Goal: Feedback & Contribution: Submit feedback/report problem

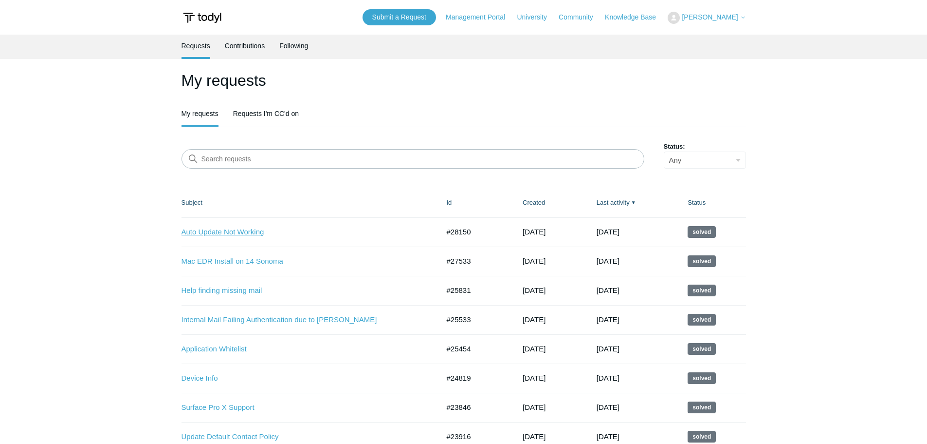
click at [221, 229] on link "Auto Update Not Working" at bounding box center [303, 231] width 243 height 11
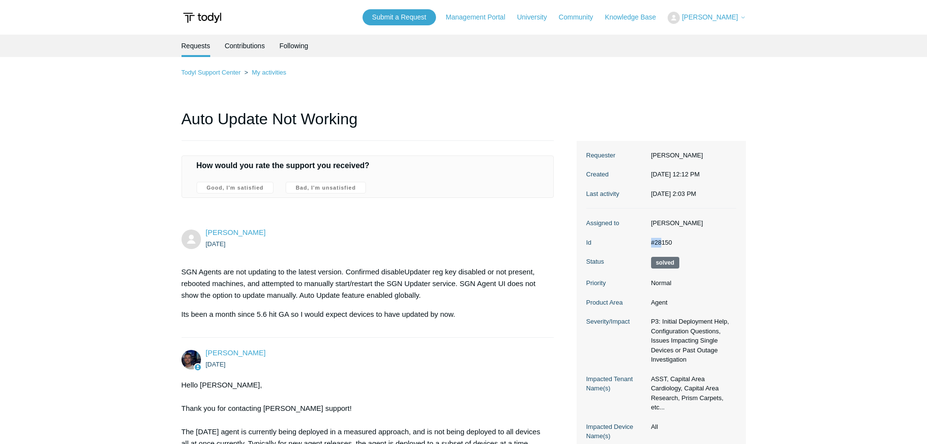
drag, startPoint x: 650, startPoint y: 259, endPoint x: 678, endPoint y: 260, distance: 28.3
click at [629, 259] on dl "Assigned to Connor Davis Id #28150 Status Solved Priority Normal Product Area A…" at bounding box center [662, 329] width 150 height 242
click at [703, 247] on dd "#28150" at bounding box center [692, 243] width 90 height 10
drag, startPoint x: 684, startPoint y: 262, endPoint x: 644, endPoint y: 264, distance: 39.5
click at [644, 264] on dl "Assigned to Connor Davis Id #28150 Status Solved Priority Normal Product Area A…" at bounding box center [662, 329] width 150 height 242
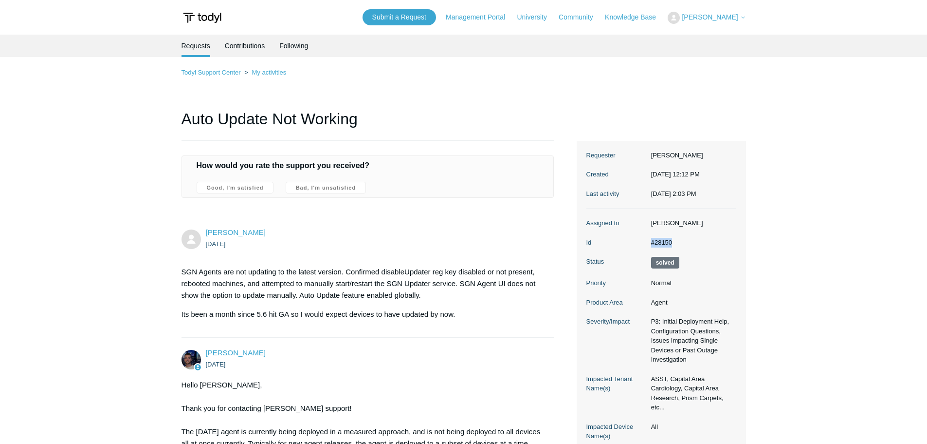
copy dl "#28150"
click at [422, 13] on link "Submit a Request" at bounding box center [400, 17] width 74 height 16
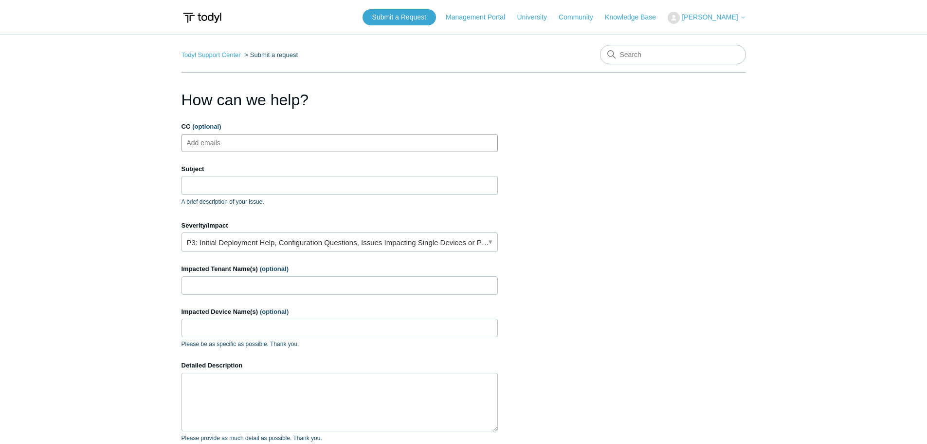
click at [299, 140] on ul "Add emails" at bounding box center [340, 143] width 316 height 18
click at [253, 185] on input "Subject" at bounding box center [340, 185] width 316 height 18
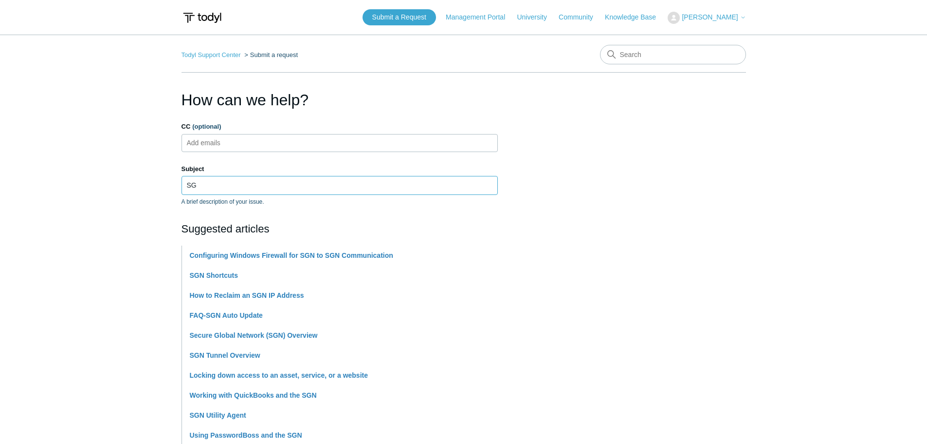
type input "S"
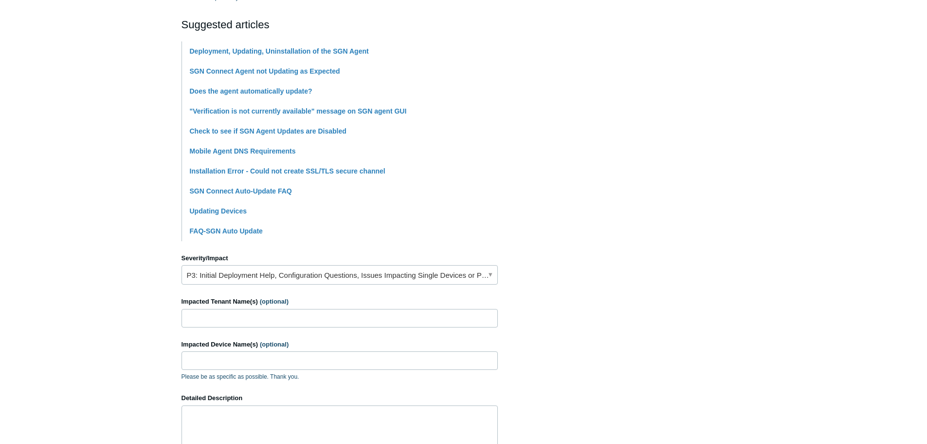
scroll to position [243, 0]
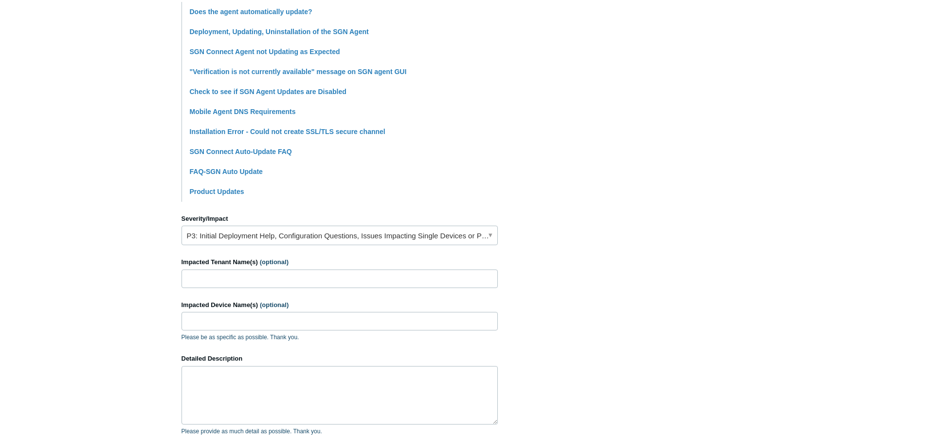
type input "Agents not updating Automatically"
click at [224, 236] on link "P3: Initial Deployment Help, Configuration Questions, Issues Impacting Single D…" at bounding box center [340, 234] width 316 height 19
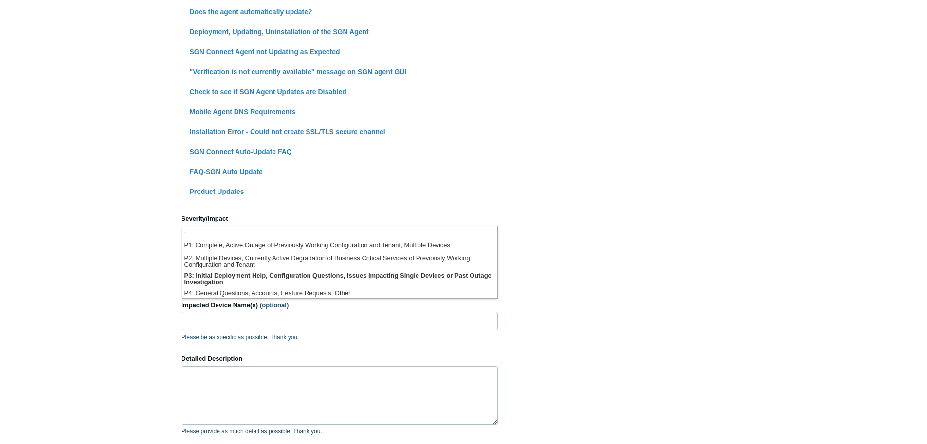
click at [224, 236] on li "-" at bounding box center [339, 232] width 315 height 13
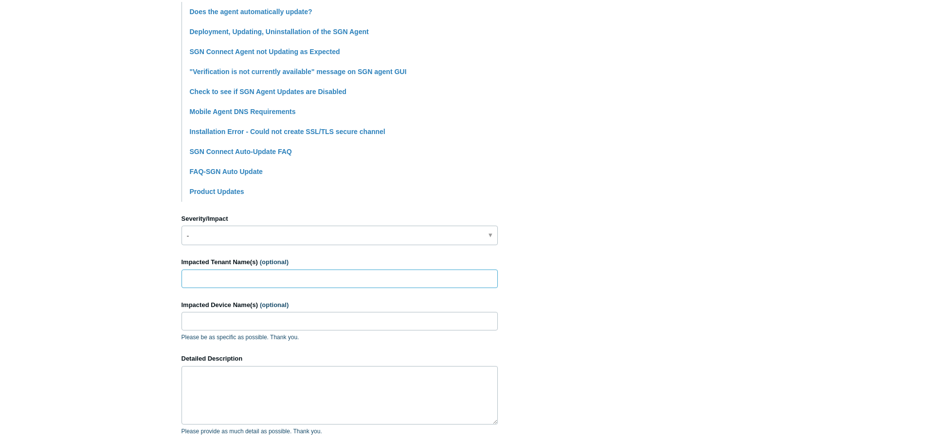
click at [225, 275] on input "Impacted Tenant Name(s) (optional)" at bounding box center [340, 278] width 316 height 18
type input "ASST"
click at [229, 230] on link "-" at bounding box center [340, 234] width 316 height 19
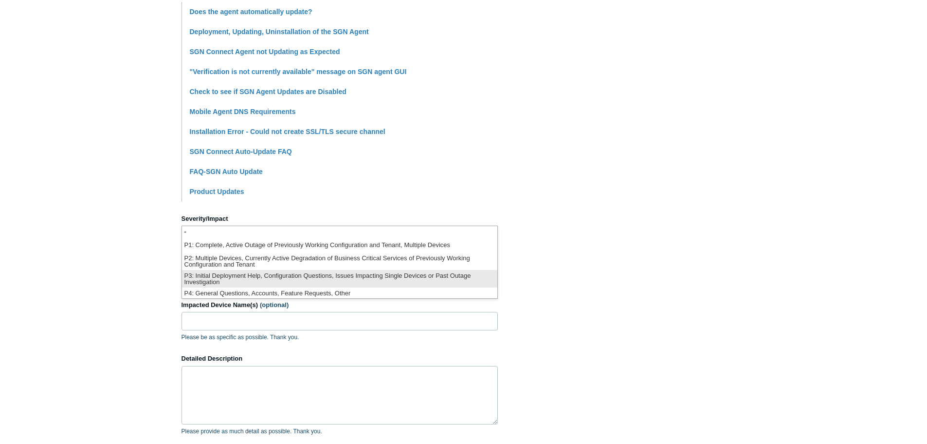
click at [240, 278] on li "P3: Initial Deployment Help, Configuration Questions, Issues Impacting Single D…" at bounding box center [339, 279] width 315 height 18
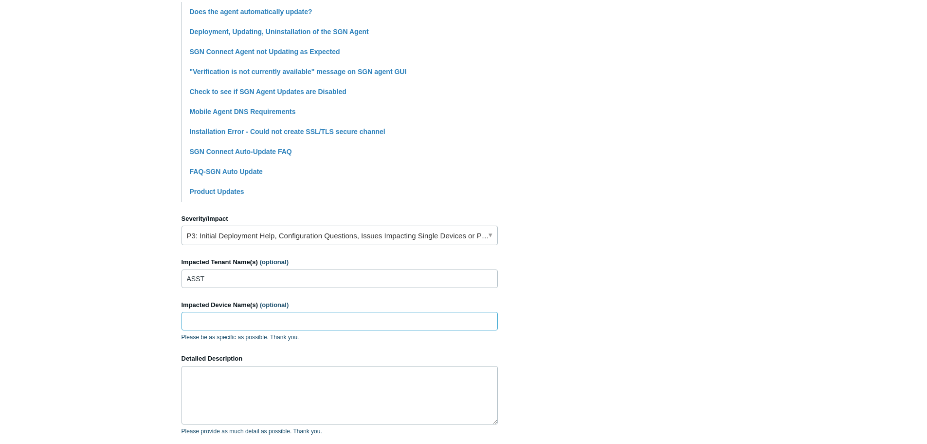
click at [206, 318] on input "Impacted Device Name(s) (optional)" at bounding box center [340, 321] width 316 height 18
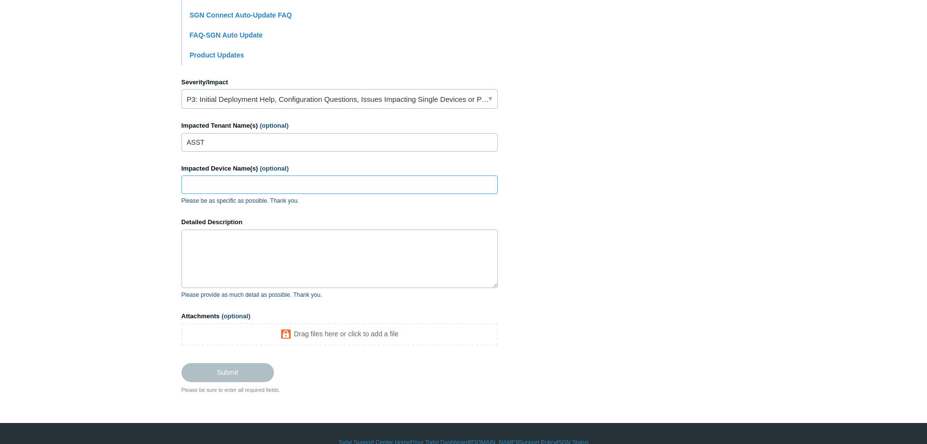
scroll to position [389, 0]
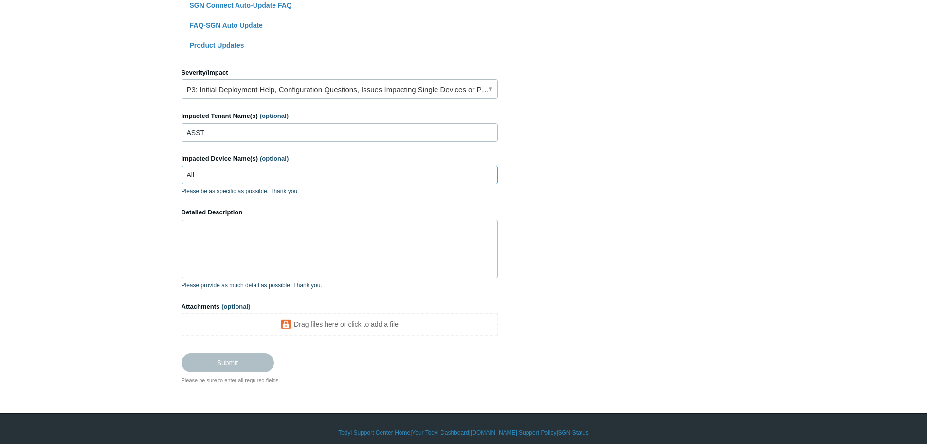
type input "All"
type textarea "e"
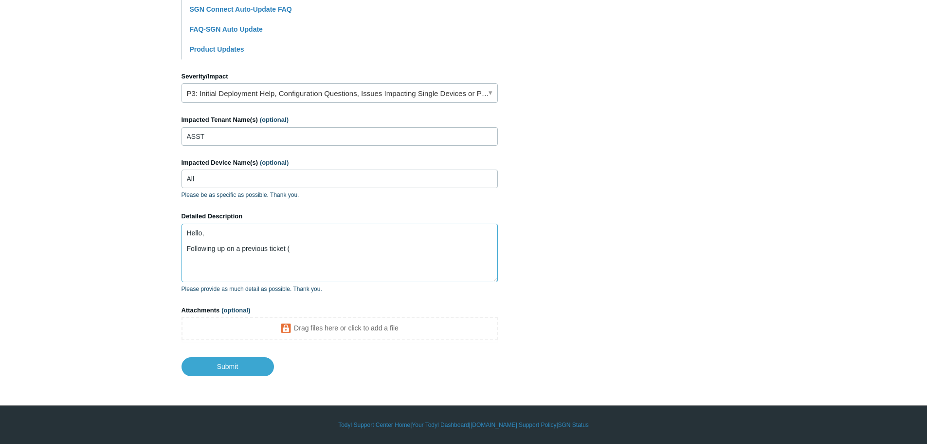
paste textarea "#28150"
click at [407, 246] on textarea "Hello, Following up on a previous ticket ( #28150) regarding agent not updating." at bounding box center [340, 252] width 316 height 58
click at [365, 249] on textarea "Hello, Following up on a previous ticket ( #28150) regarding agent not updating." at bounding box center [340, 252] width 316 height 58
click at [381, 249] on textarea "Hello, Following up on a previous ticket ( #28150) regarding agenst not updatin…" at bounding box center [340, 252] width 316 height 58
click at [427, 244] on textarea "Hello, Following up on a previous ticket ( #28150) regarding agenst not updatin…" at bounding box center [340, 252] width 316 height 58
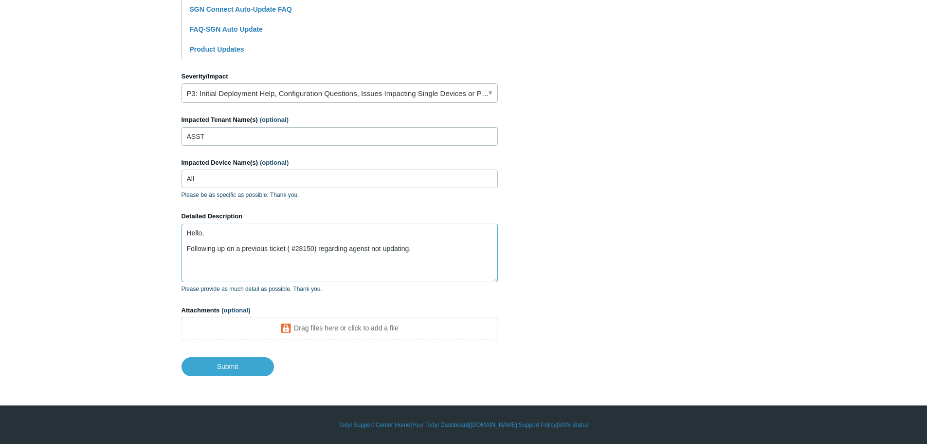
click at [430, 250] on textarea "Hello, Following up on a previous ticket ( #28150) regarding agenst not updatin…" at bounding box center [340, 252] width 316 height 58
click at [424, 253] on textarea "Hello, Following up on a previous ticket ( #28150) regarding agents not updatin…" at bounding box center [340, 252] width 316 height 58
click at [412, 261] on textarea "Hello, Following up on a previous ticket ( #28150) regarding agents not updatin…" at bounding box center [340, 252] width 316 height 58
type textarea "Hello, Following up on a previous ticket ( #28150) regarding agents not updatin…"
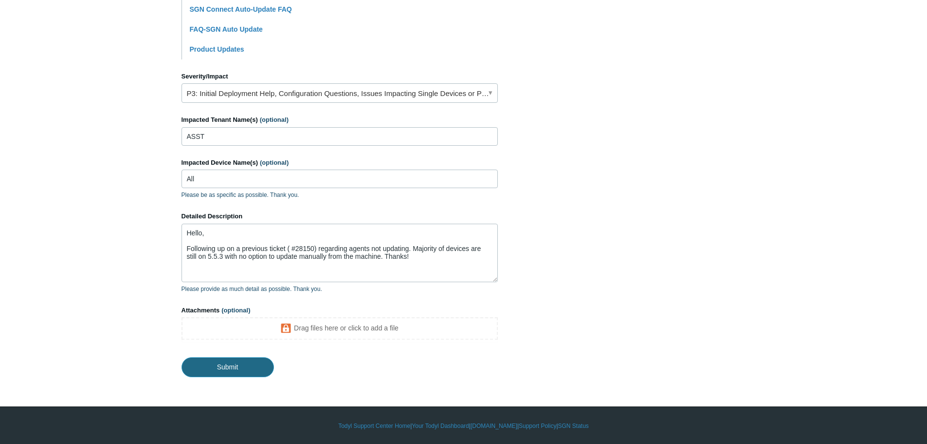
click at [232, 363] on input "Submit" at bounding box center [228, 366] width 92 height 19
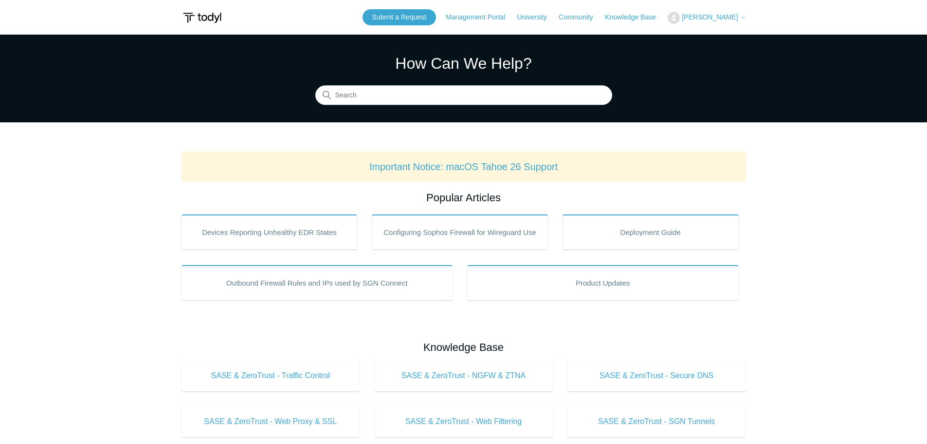
click at [722, 18] on span "[PERSON_NAME]" at bounding box center [710, 17] width 56 height 8
click at [721, 32] on link "My Support Requests" at bounding box center [715, 38] width 95 height 17
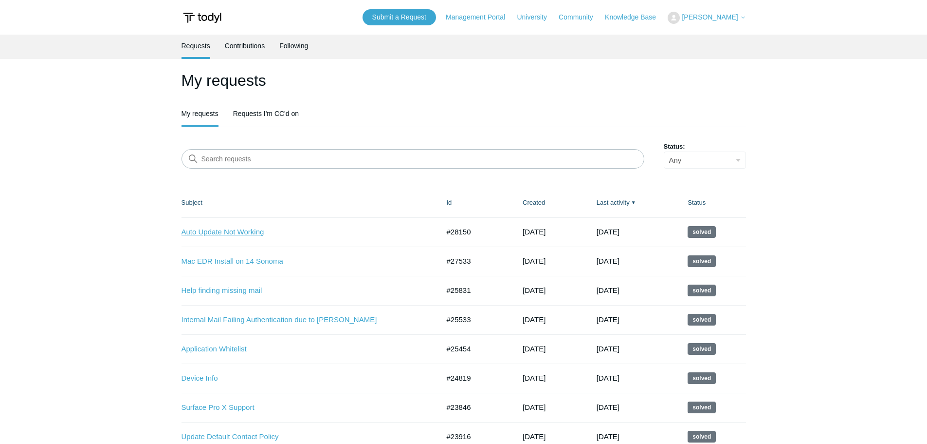
click at [233, 226] on link "Auto Update Not Working" at bounding box center [303, 231] width 243 height 11
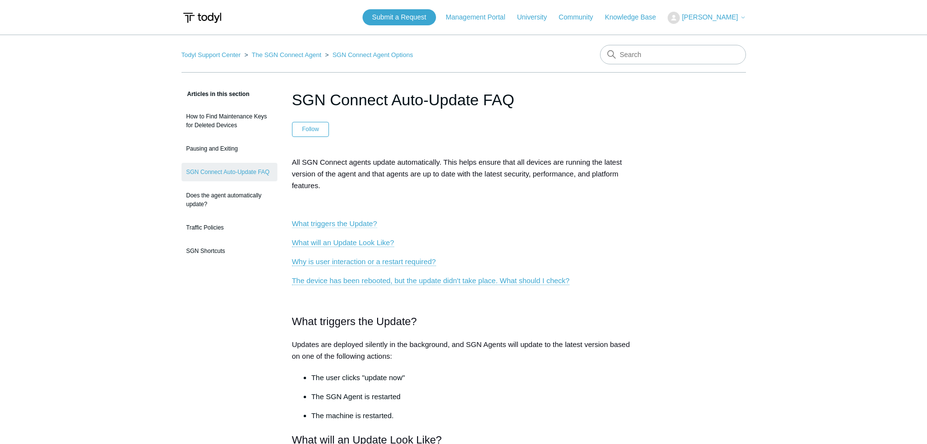
click at [317, 221] on link "What triggers the Update?" at bounding box center [334, 223] width 85 height 9
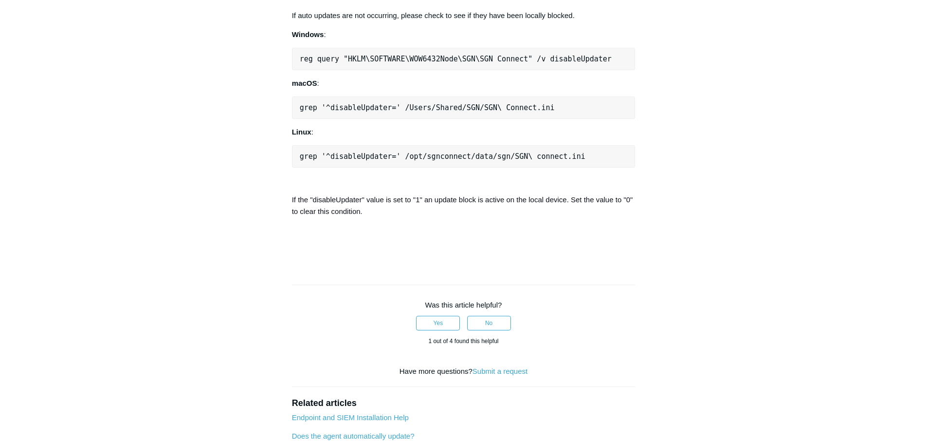
scroll to position [751, 0]
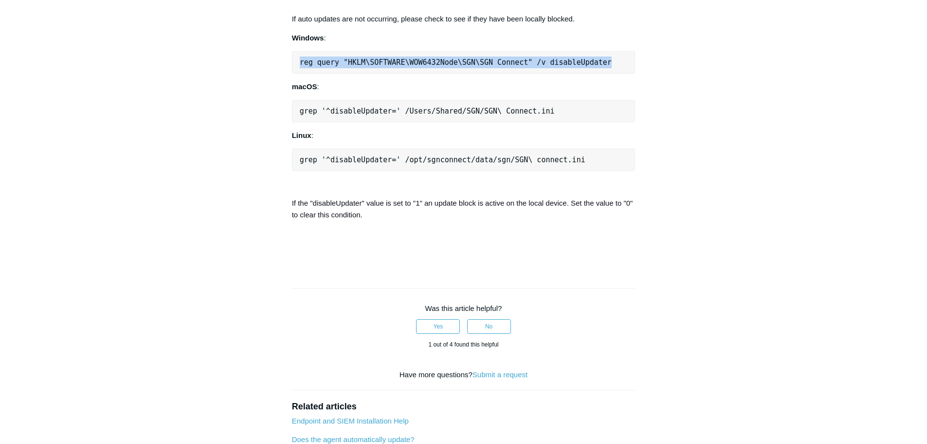
drag, startPoint x: 599, startPoint y: 269, endPoint x: 293, endPoint y: 267, distance: 306.2
click at [293, 74] on pre "reg query "HKLM\SOFTWARE\WOW6432Node\SGN\SGN Connect" /v disableUpdater" at bounding box center [464, 62] width 344 height 22
copy pre "reg query "HKLM\SOFTWARE\WOW6432Node\SGN\SGN Connect" /v disableUpdater"
